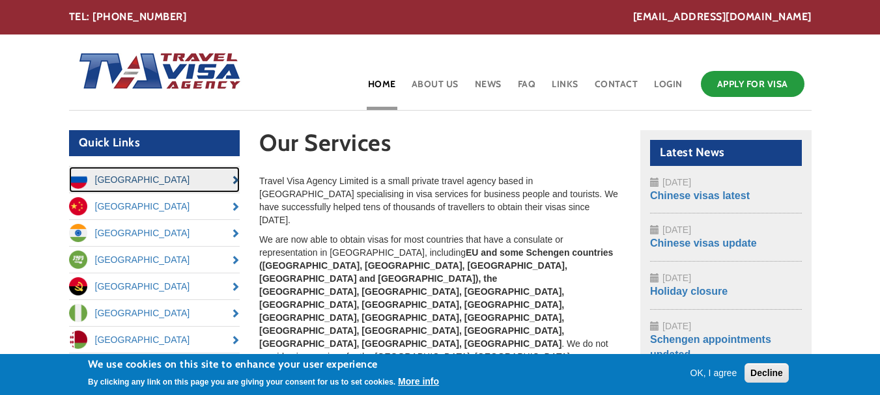
click at [146, 181] on link "[GEOGRAPHIC_DATA]" at bounding box center [154, 180] width 171 height 26
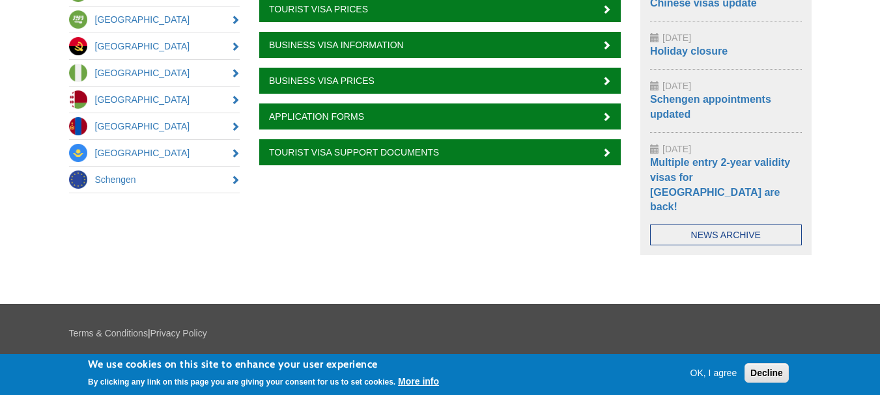
scroll to position [246, 0]
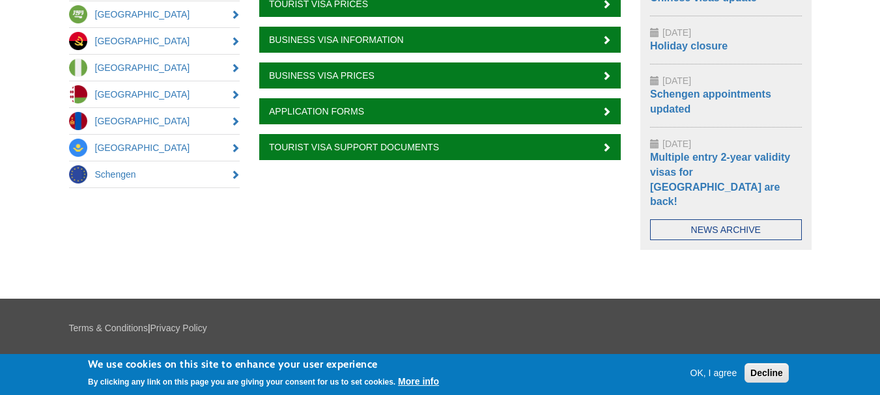
click at [279, 354] on p "Copyright © 2025 Travel Visa Agency Limited , [GEOGRAPHIC_DATA], [STREET_ADDRES…" at bounding box center [440, 367] width 743 height 26
drag, startPoint x: 279, startPoint y: 346, endPoint x: 267, endPoint y: 345, distance: 11.7
click at [278, 354] on p "Copyright © 2025 Travel Visa Agency Limited , [GEOGRAPHIC_DATA], [STREET_ADDRES…" at bounding box center [440, 367] width 743 height 26
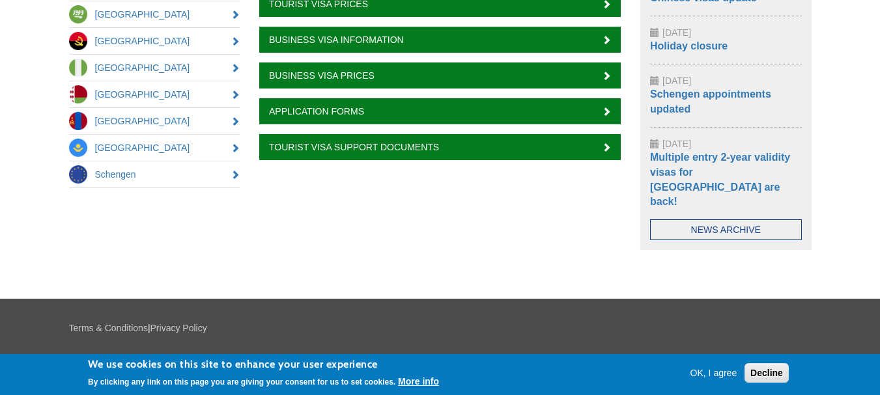
click at [187, 354] on p "Copyright © 2025 Travel Visa Agency Limited , [GEOGRAPHIC_DATA], [STREET_ADDRES…" at bounding box center [440, 367] width 743 height 26
click at [197, 354] on p "Copyright © 2025 Travel Visa Agency Limited , [GEOGRAPHIC_DATA], [STREET_ADDRES…" at bounding box center [440, 367] width 743 height 26
drag, startPoint x: 197, startPoint y: 343, endPoint x: 320, endPoint y: 341, distance: 122.5
click at [320, 354] on p "Copyright © 2025 Travel Visa Agency Limited , Ludgate House, 107-111 Fleet Stre…" at bounding box center [440, 367] width 743 height 26
copy p "[EMAIL_ADDRESS][DOMAIN_NAME]"
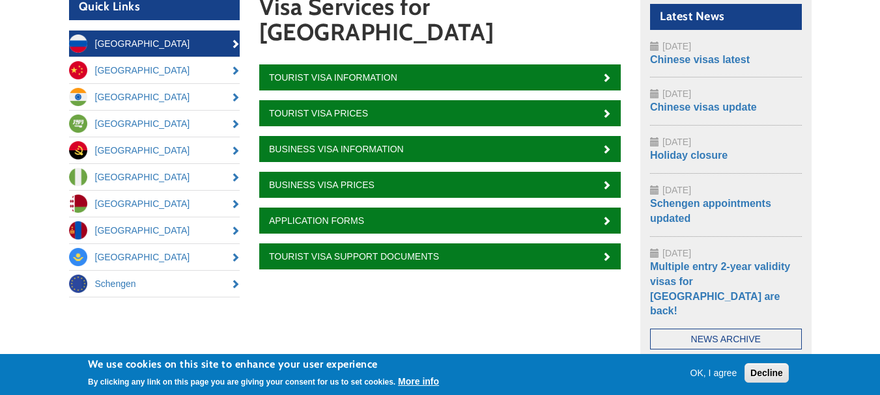
scroll to position [0, 0]
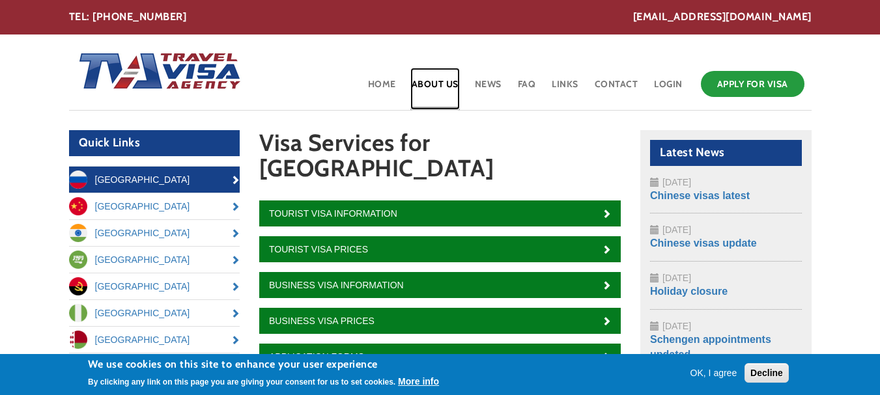
click at [427, 82] on link "About Us" at bounding box center [435, 89] width 50 height 42
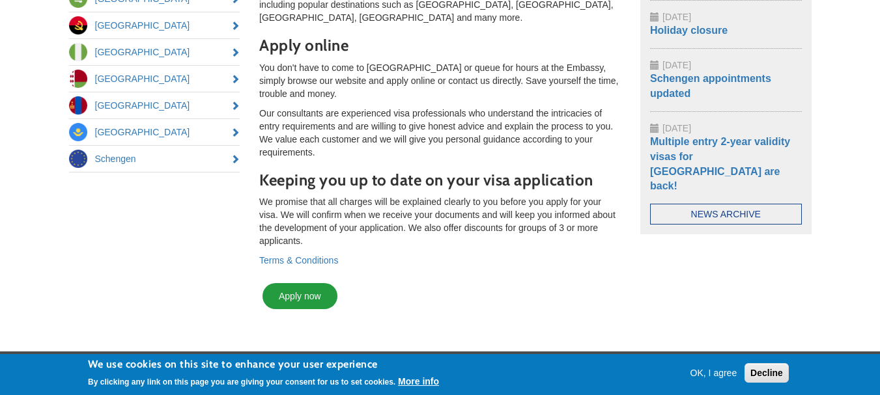
scroll to position [317, 0]
